Goal: Information Seeking & Learning: Learn about a topic

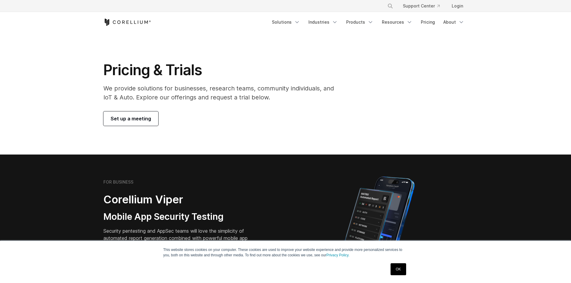
click at [398, 270] on link "OK" at bounding box center [398, 270] width 15 height 12
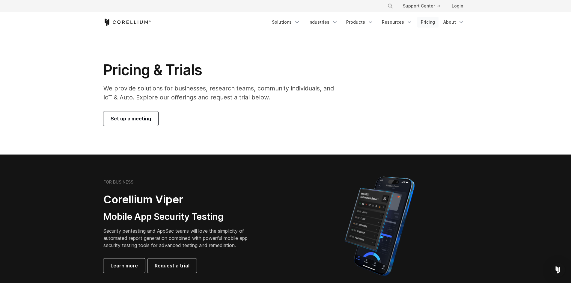
click at [431, 22] on link "Pricing" at bounding box center [428, 22] width 21 height 11
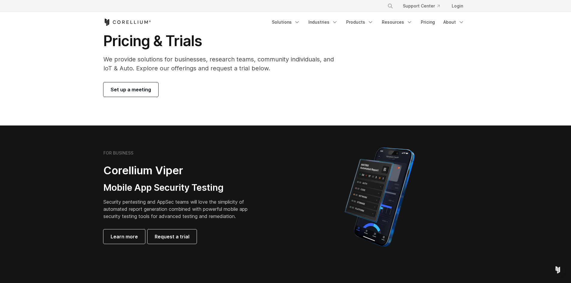
scroll to position [29, 0]
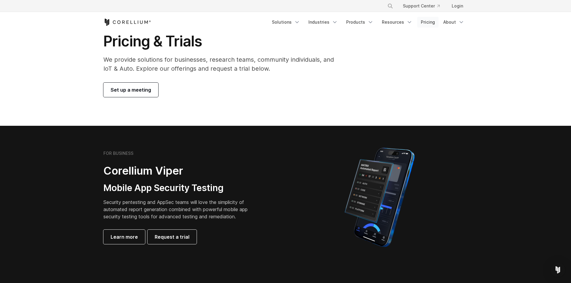
click at [432, 23] on link "Pricing" at bounding box center [428, 22] width 21 height 11
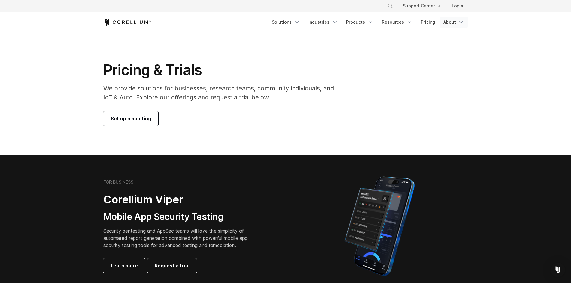
click at [463, 24] on icon "Navigation Menu" at bounding box center [462, 22] width 6 height 6
click at [340, 153] on section "Pricing & Trials We provide solutions for businesses, research teams, community…" at bounding box center [285, 93] width 571 height 122
click at [460, 25] on link "About" at bounding box center [454, 22] width 28 height 11
click at [429, 116] on div "Pricing & Trials We provide solutions for businesses, research teams, community…" at bounding box center [285, 93] width 377 height 65
click at [284, 117] on div "Set up a meeting" at bounding box center [222, 119] width 239 height 14
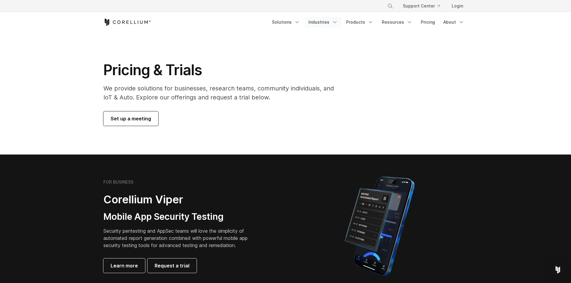
click at [333, 20] on link "Industries" at bounding box center [323, 22] width 37 height 11
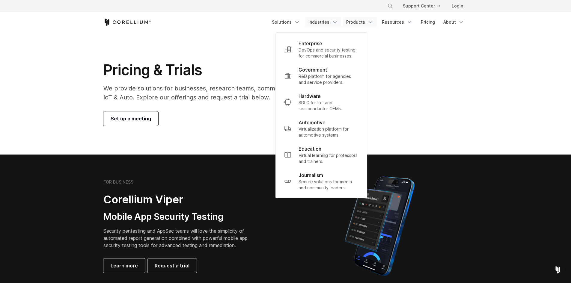
click at [367, 21] on link "Products" at bounding box center [360, 22] width 34 height 11
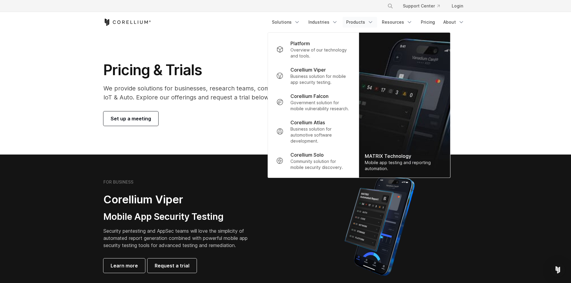
click at [493, 113] on section "Pricing & Trials We provide solutions for businesses, research teams, community…" at bounding box center [285, 93] width 571 height 122
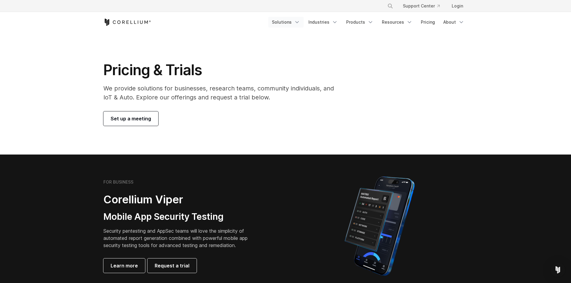
click at [290, 27] on link "Solutions" at bounding box center [285, 22] width 35 height 11
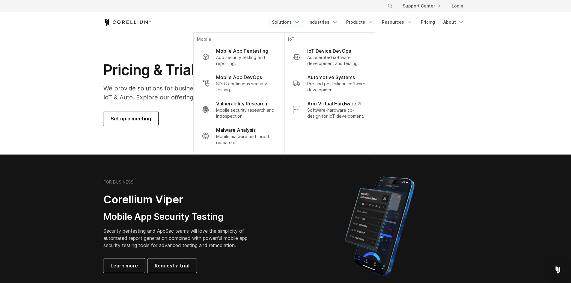
click at [124, 165] on section "FOR BUSINESS Corellium Viper Mobile App Security Testing Security pentesting an…" at bounding box center [285, 226] width 571 height 143
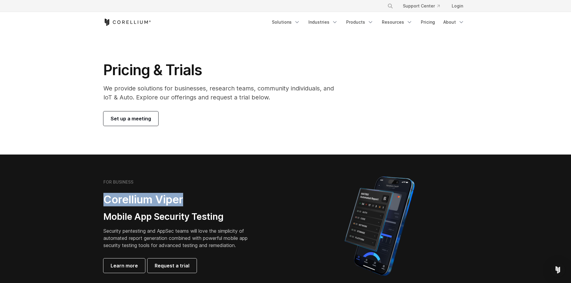
drag, startPoint x: 106, startPoint y: 197, endPoint x: 222, endPoint y: 199, distance: 116.4
click at [222, 199] on h2 "Corellium Viper" at bounding box center [180, 199] width 154 height 13
click at [171, 214] on h3 "Mobile App Security Testing" at bounding box center [180, 216] width 154 height 11
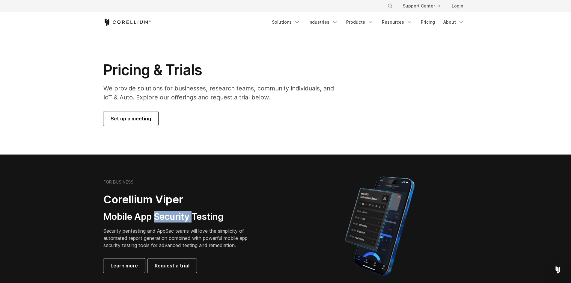
click at [171, 214] on h3 "Mobile App Security Testing" at bounding box center [180, 216] width 154 height 11
